Goal: Information Seeking & Learning: Learn about a topic

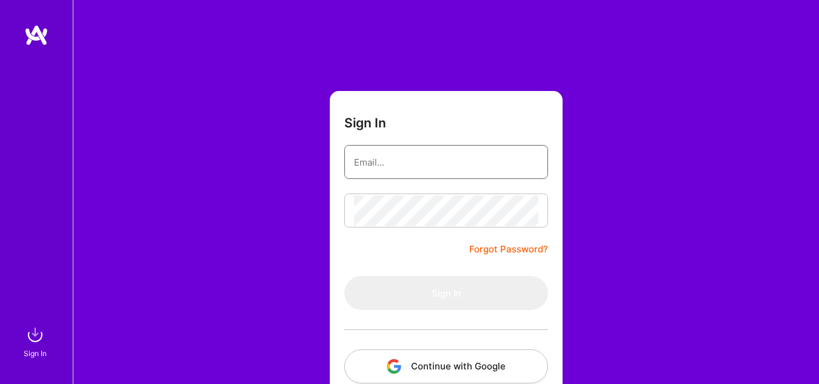
type input "[PERSON_NAME][EMAIL_ADDRESS][PERSON_NAME][DOMAIN_NAME]"
click at [463, 176] on input "[PERSON_NAME][EMAIL_ADDRESS][PERSON_NAME][DOMAIN_NAME]" at bounding box center [446, 162] width 184 height 31
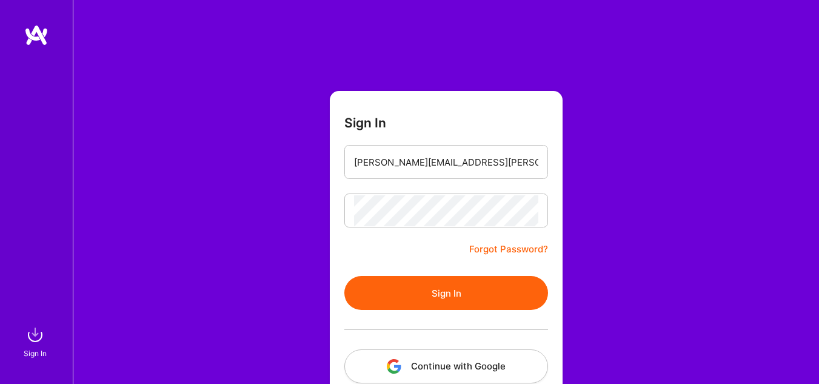
click at [384, 289] on button "Sign In" at bounding box center [446, 293] width 204 height 34
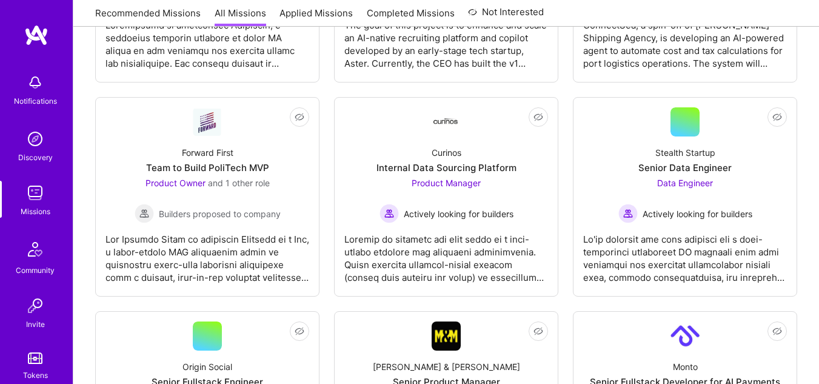
scroll to position [580, 0]
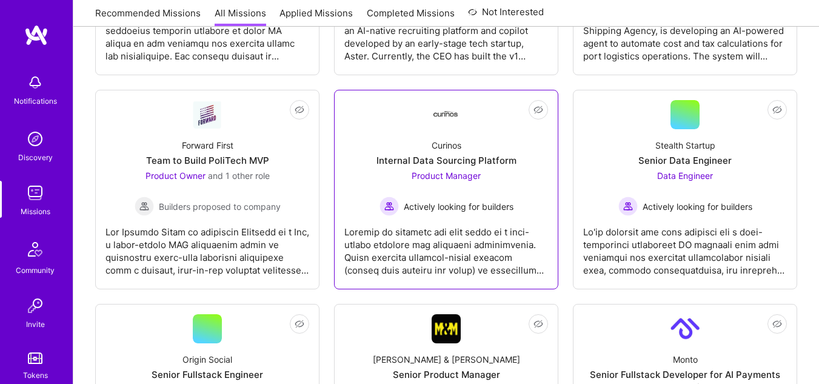
click at [471, 176] on span "Product Manager" at bounding box center [446, 175] width 69 height 10
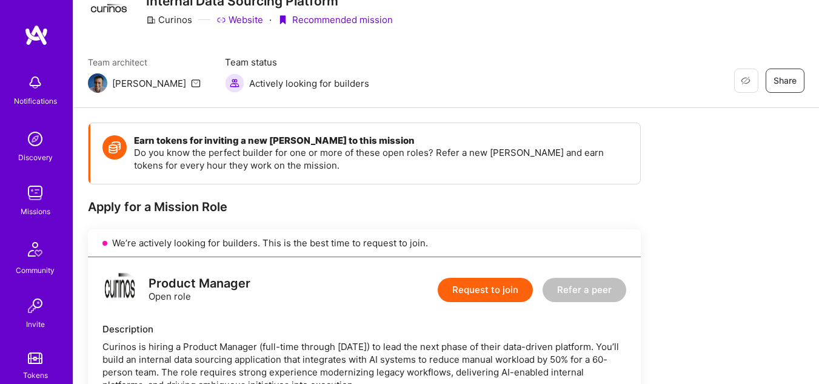
scroll to position [52, 0]
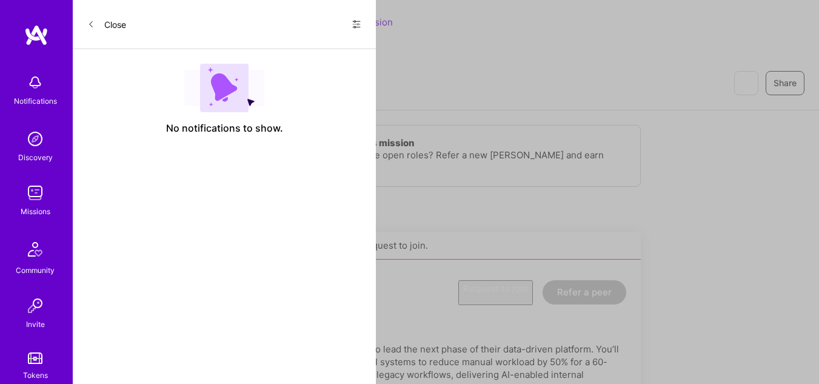
scroll to position [580, 0]
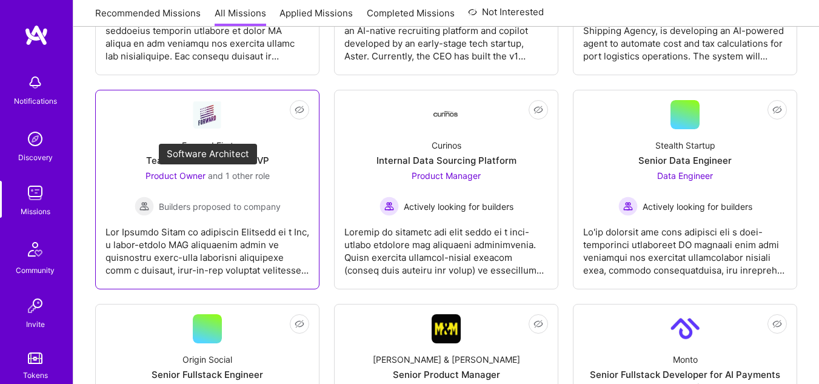
click at [183, 174] on span "Product Owner" at bounding box center [176, 175] width 60 height 10
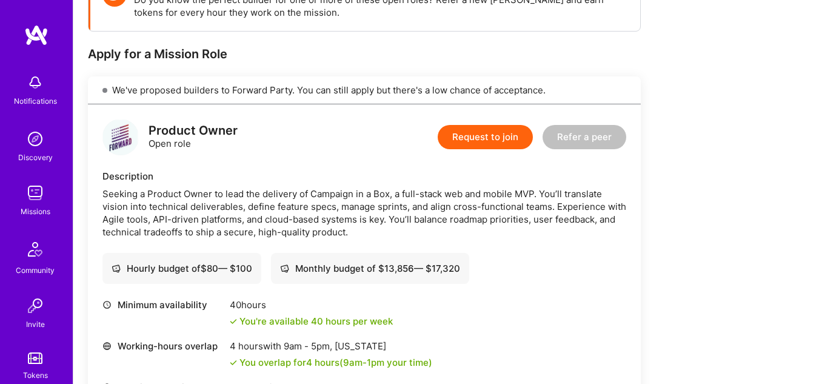
scroll to position [204, 0]
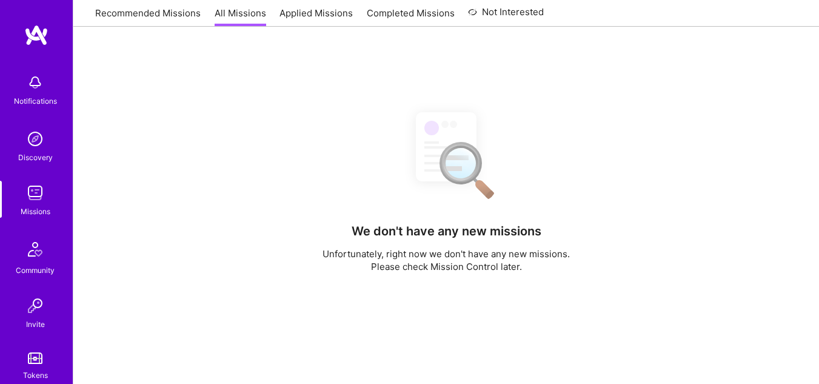
scroll to position [244, 0]
